Goal: Contribute content: Contribute content

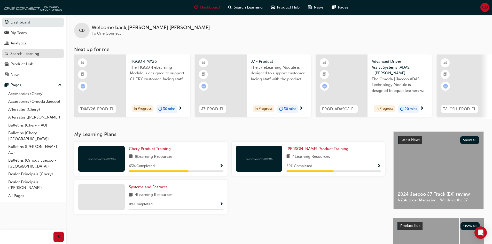
click at [16, 53] on div "Search Learning" at bounding box center [24, 54] width 29 height 6
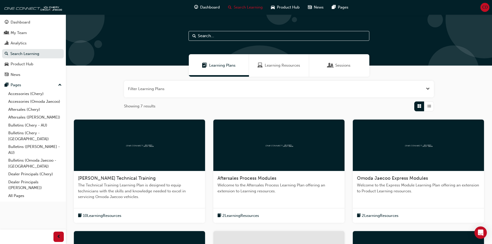
click at [275, 174] on div "Aftersales Process Modules Welcome to the Aftersales Process Learning Plan offe…" at bounding box center [278, 186] width 131 height 31
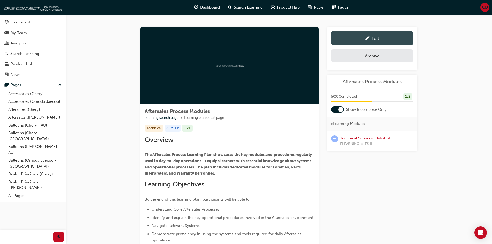
click at [363, 38] on div "Edit" at bounding box center [372, 38] width 74 height 6
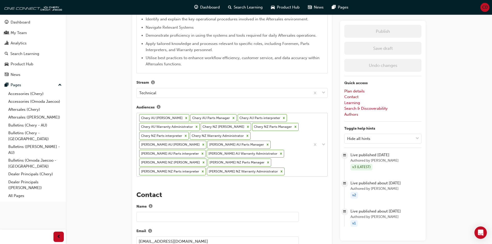
scroll to position [272, 0]
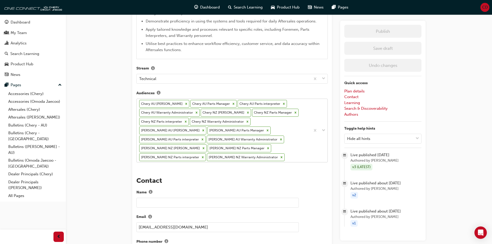
click at [284, 164] on div "The recent updates to learning plan sections may require manual migration steps…" at bounding box center [232, 178] width 200 height 813
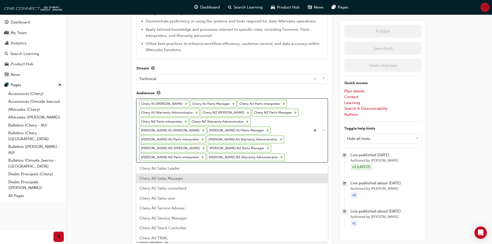
scroll to position [129, 0]
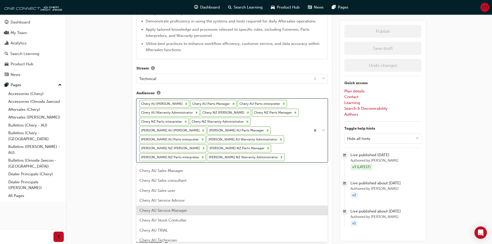
click at [175, 211] on span "Chery AU Service Manager" at bounding box center [163, 210] width 48 height 5
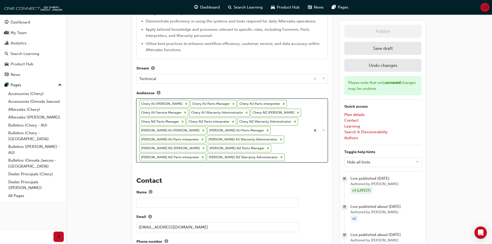
click at [287, 155] on div "Chery AU [PERSON_NAME] AU Parts Manager Chery AU Parts interpreter [PERSON_NAME…" at bounding box center [224, 131] width 174 height 64
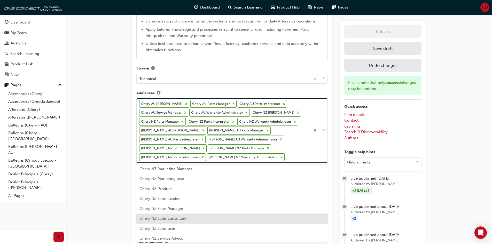
scroll to position [336, 0]
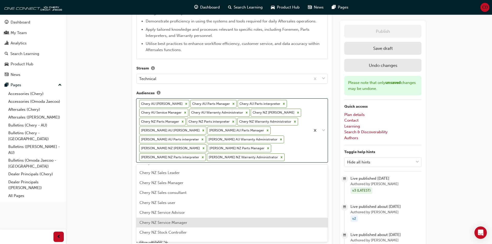
click at [184, 223] on span "Chery NZ Service Manager" at bounding box center [163, 222] width 48 height 5
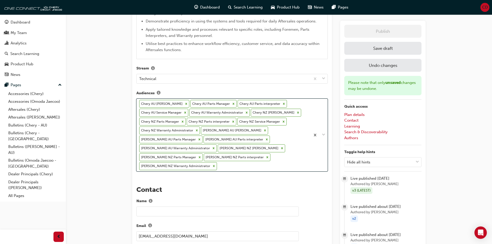
scroll to position [281, 0]
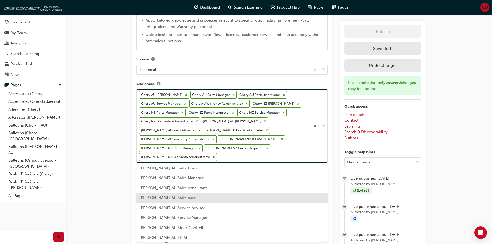
scroll to position [568, 0]
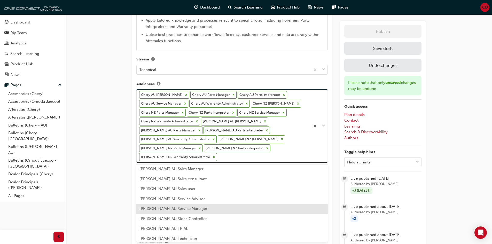
click at [179, 208] on span "[PERSON_NAME] AU Service Manager" at bounding box center [173, 208] width 68 height 5
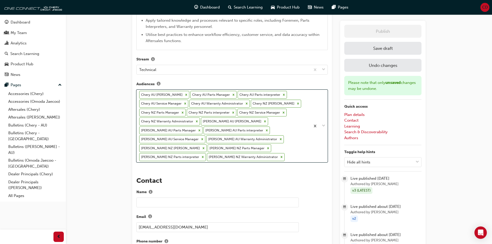
click at [290, 155] on div "Chery AU [PERSON_NAME] AU Parts Manager Chery AU Parts interpreter [PERSON_NAME…" at bounding box center [224, 126] width 174 height 72
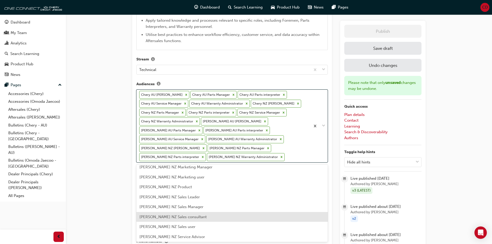
scroll to position [774, 0]
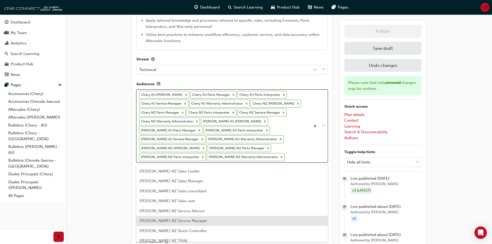
click at [198, 220] on span "[PERSON_NAME] NZ Service Manager" at bounding box center [173, 220] width 68 height 5
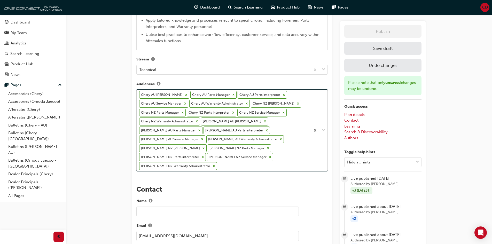
scroll to position [290, 0]
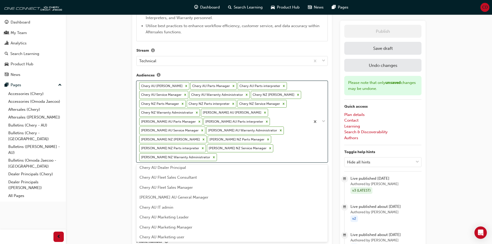
scroll to position [0, 0]
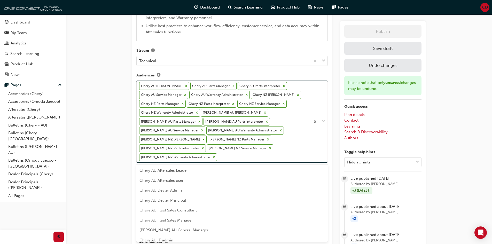
click at [111, 104] on div "Aftersales Process Modules Learning plan detail page Learning plan edit page Th…" at bounding box center [246, 162] width 492 height 904
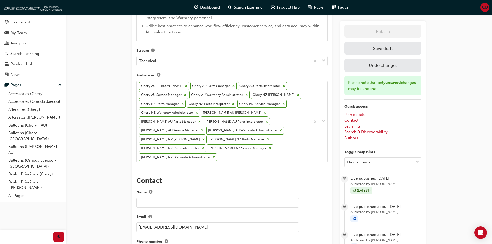
click at [371, 49] on button "Save draft" at bounding box center [382, 48] width 77 height 13
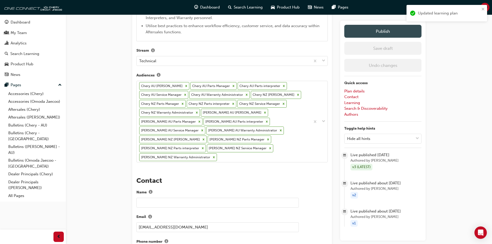
click at [373, 31] on button "Publish" at bounding box center [382, 31] width 77 height 13
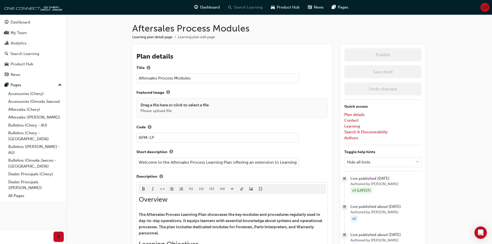
click at [249, 5] on span "Search Learning" at bounding box center [248, 7] width 29 height 6
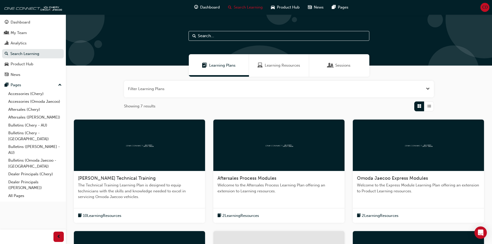
click at [281, 64] on span "Learning Resources" at bounding box center [282, 65] width 35 height 6
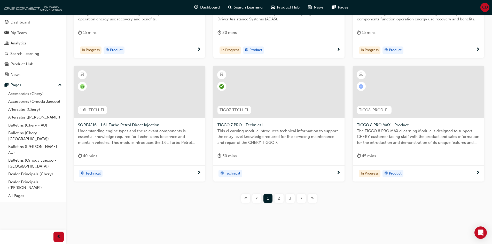
scroll to position [177, 0]
click at [279, 199] on span "2" at bounding box center [279, 198] width 2 height 6
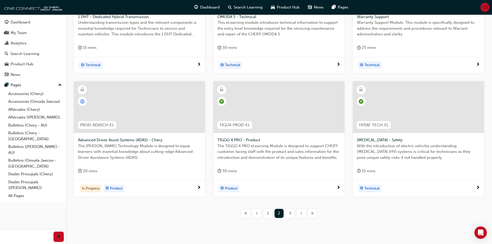
scroll to position [177, 0]
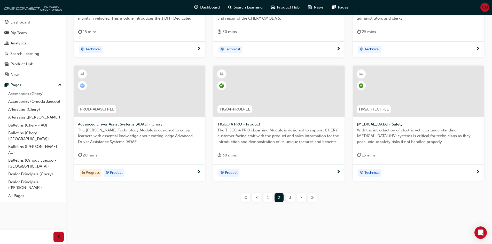
click at [286, 199] on div "3" at bounding box center [289, 197] width 9 height 9
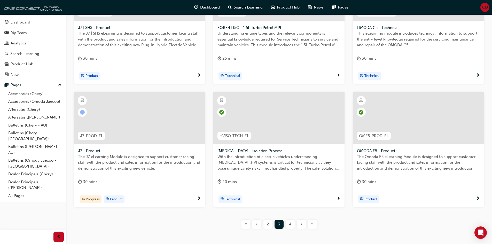
scroll to position [151, 0]
click at [289, 223] on span "4" at bounding box center [290, 223] width 2 height 6
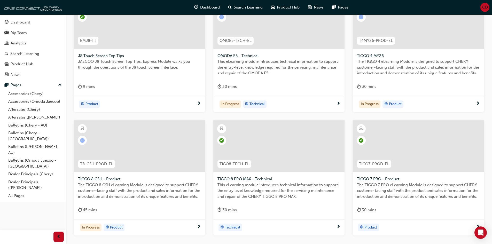
scroll to position [151, 0]
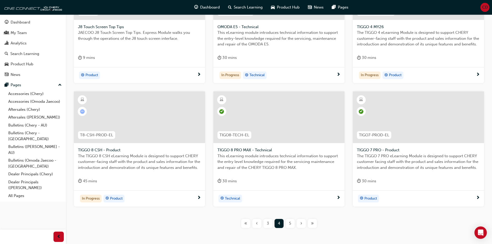
click at [291, 221] on div "5" at bounding box center [289, 223] width 9 height 9
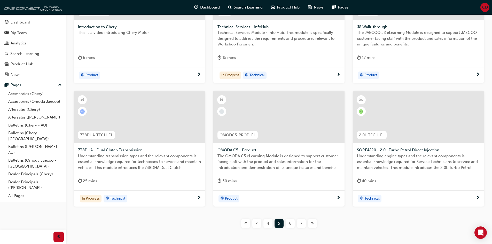
scroll to position [74, 0]
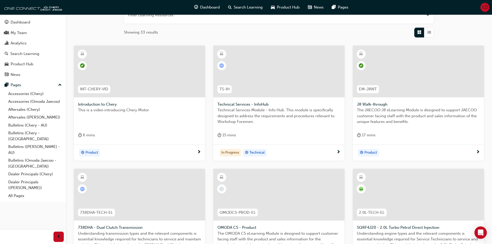
click at [290, 68] on div at bounding box center [278, 72] width 131 height 52
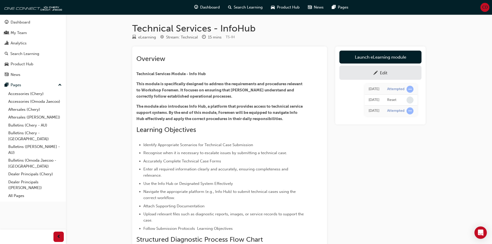
click at [381, 72] on div "Edit" at bounding box center [383, 72] width 7 height 5
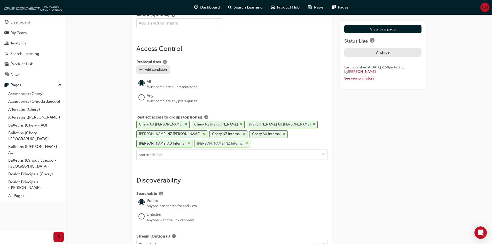
scroll to position [723, 0]
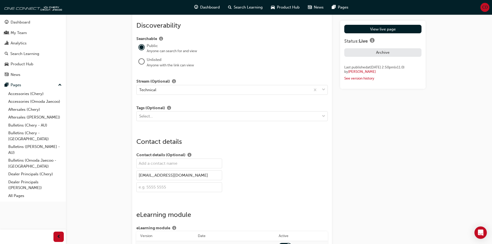
click at [215, 5] on input at bounding box center [232, 0] width 191 height 10
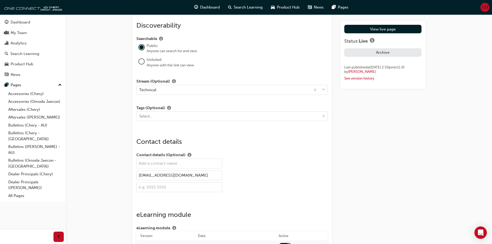
click at [195, 5] on input at bounding box center [232, 0] width 191 height 10
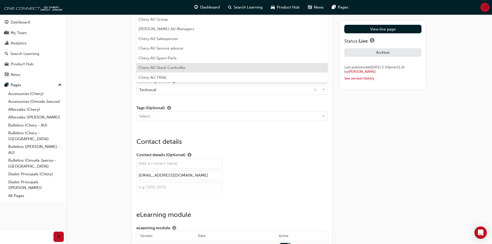
scroll to position [0, 0]
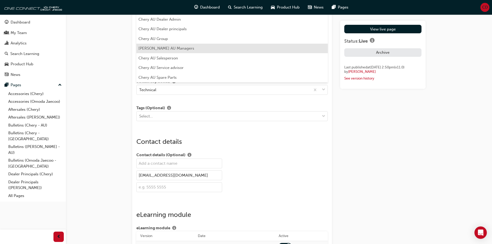
click at [174, 53] on li "[PERSON_NAME] AU Managers" at bounding box center [231, 49] width 191 height 10
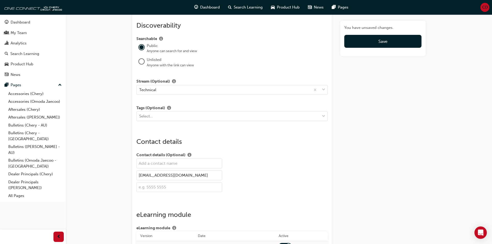
click at [184, 5] on input at bounding box center [232, 0] width 191 height 10
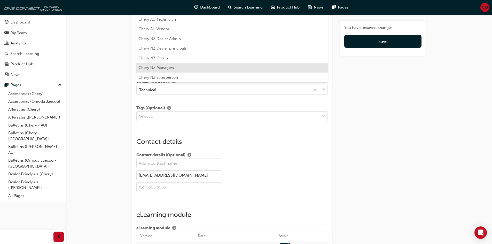
click at [175, 73] on li "Chery NZ Managers" at bounding box center [231, 68] width 191 height 10
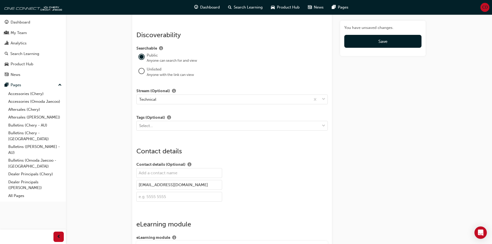
click at [179, 14] on input at bounding box center [232, 9] width 191 height 10
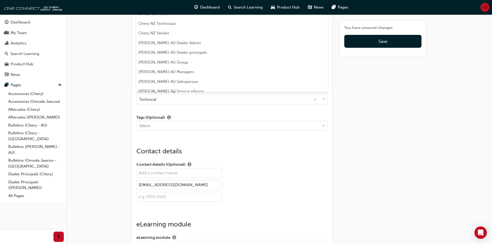
scroll to position [181, 0]
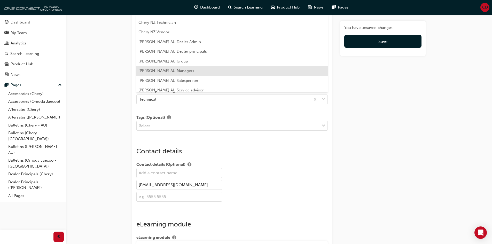
click at [176, 76] on li "[PERSON_NAME] AU Managers" at bounding box center [231, 71] width 191 height 10
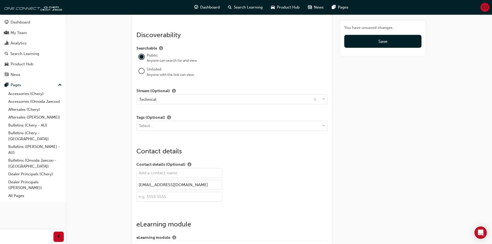
click at [177, 14] on input at bounding box center [232, 9] width 191 height 10
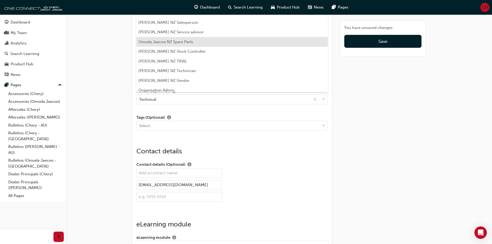
scroll to position [310, 0]
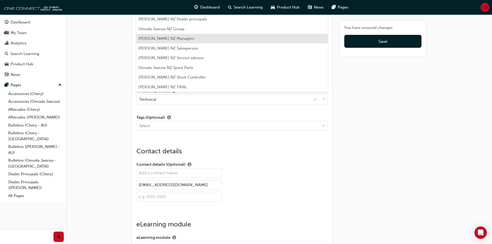
click at [163, 44] on li "[PERSON_NAME] NZ Managers" at bounding box center [231, 39] width 191 height 10
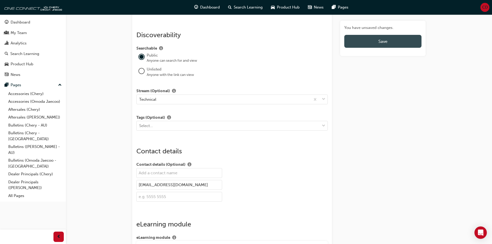
click at [380, 46] on button "Save" at bounding box center [382, 41] width 77 height 13
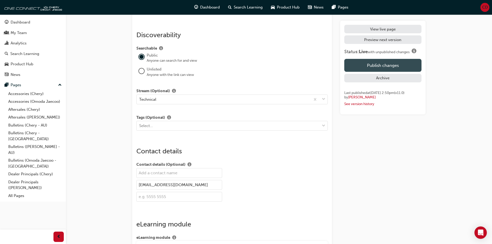
click at [372, 62] on button "Publish changes" at bounding box center [382, 65] width 77 height 13
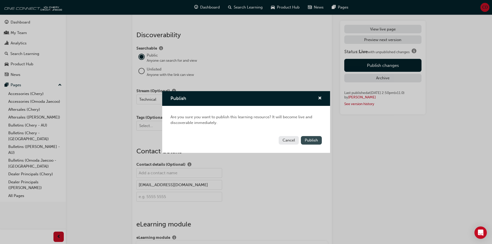
click at [310, 140] on span "Publish" at bounding box center [311, 140] width 13 height 5
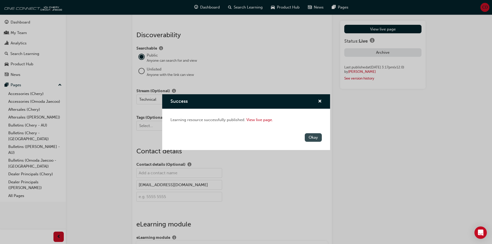
click at [318, 135] on button "Okay" at bounding box center [313, 137] width 17 height 9
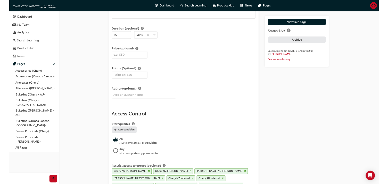
scroll to position [465, 0]
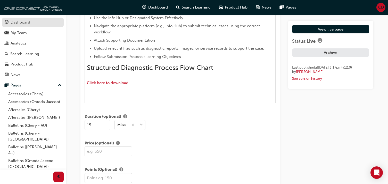
click at [38, 24] on div "Dashboard" at bounding box center [33, 22] width 57 height 6
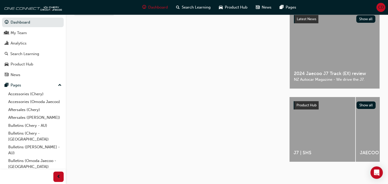
scroll to position [125, 0]
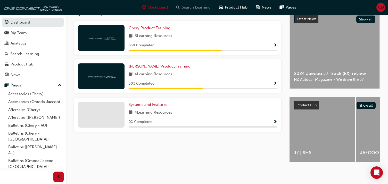
click at [189, 5] on span "Search Learning" at bounding box center [196, 7] width 29 height 6
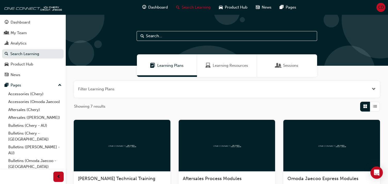
click at [153, 36] on input "text" at bounding box center [227, 36] width 181 height 10
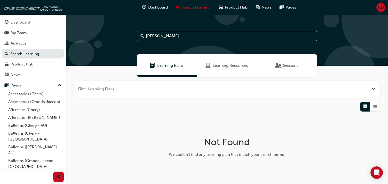
type input "[PERSON_NAME]"
click at [42, 32] on div "My Team" at bounding box center [33, 33] width 57 height 6
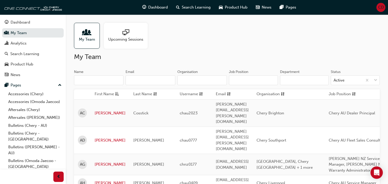
click at [99, 83] on input "Name" at bounding box center [99, 80] width 50 height 10
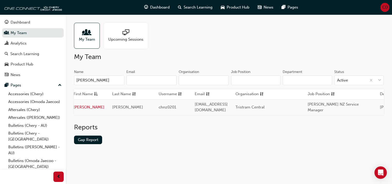
scroll to position [0, 79]
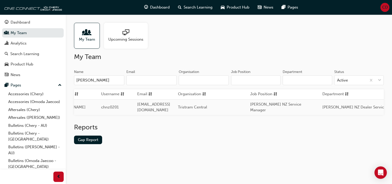
type input "[PERSON_NAME]"
